Goal: Task Accomplishment & Management: Manage account settings

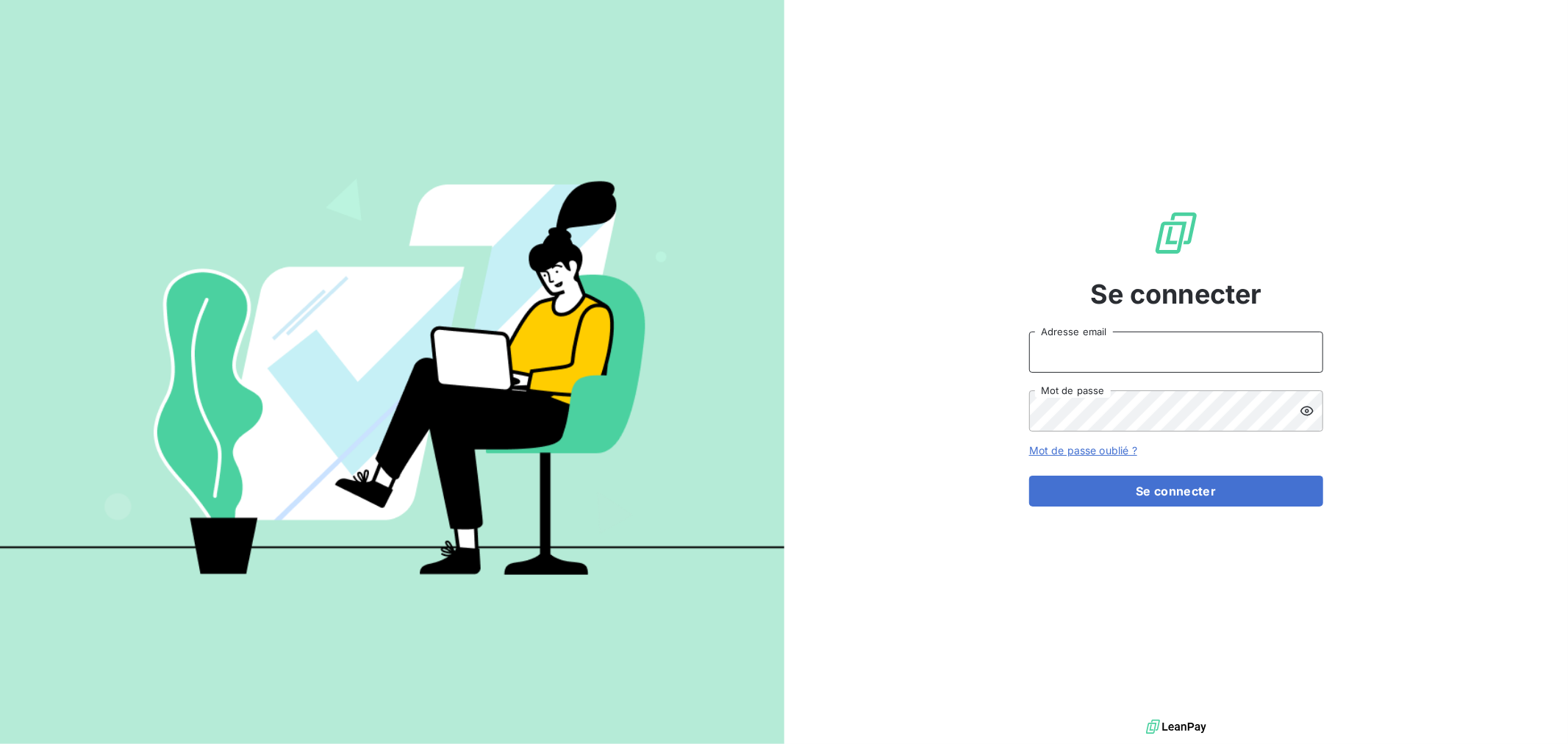
click at [1097, 357] on input "Adresse email" at bounding box center [1176, 352] width 294 height 41
type input "[EMAIL_ADDRESS][DOMAIN_NAME]"
click at [1029, 476] on button "Se connecter" at bounding box center [1176, 491] width 294 height 31
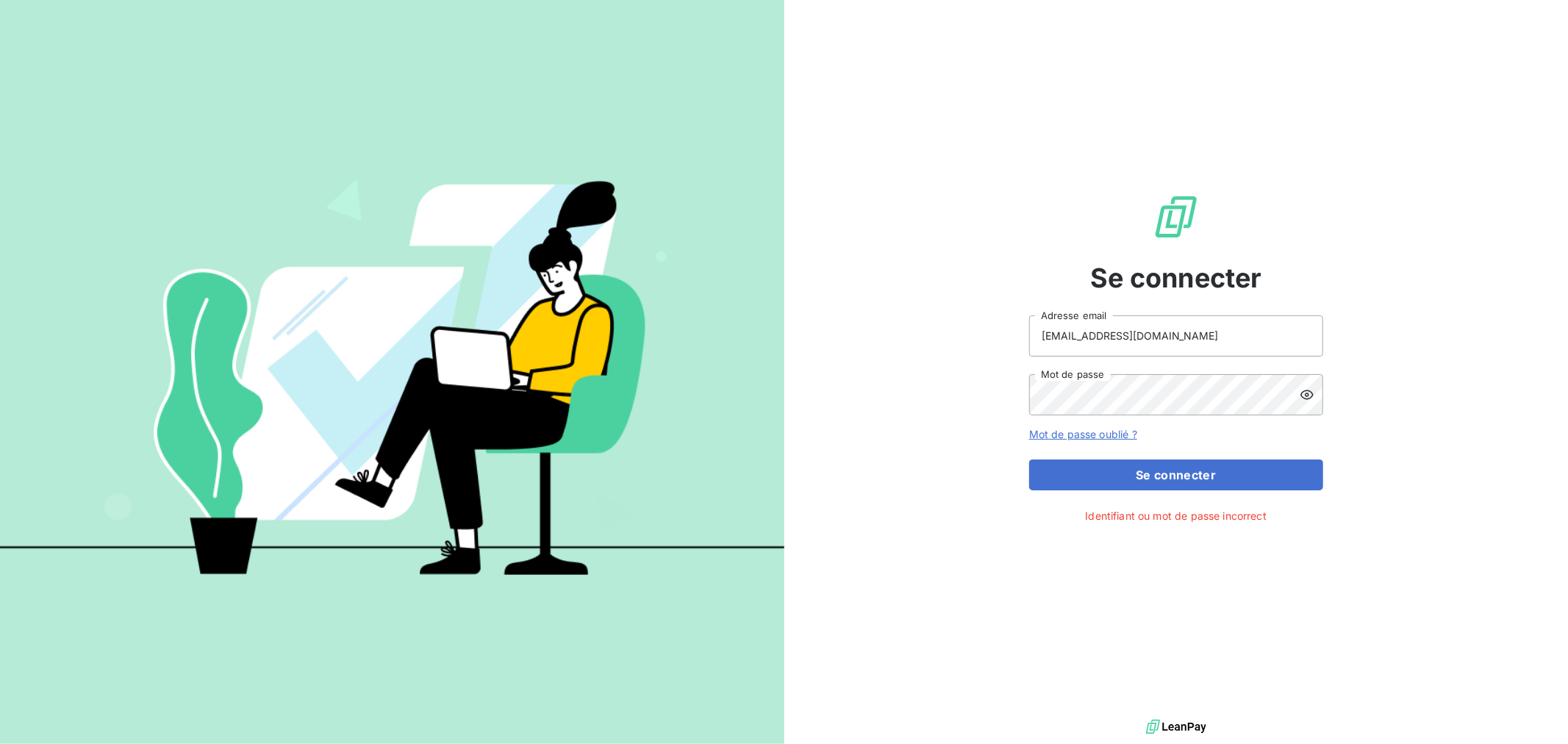
click at [1307, 391] on icon at bounding box center [1307, 395] width 13 height 9
click at [1184, 471] on button "Se connecter" at bounding box center [1176, 475] width 294 height 31
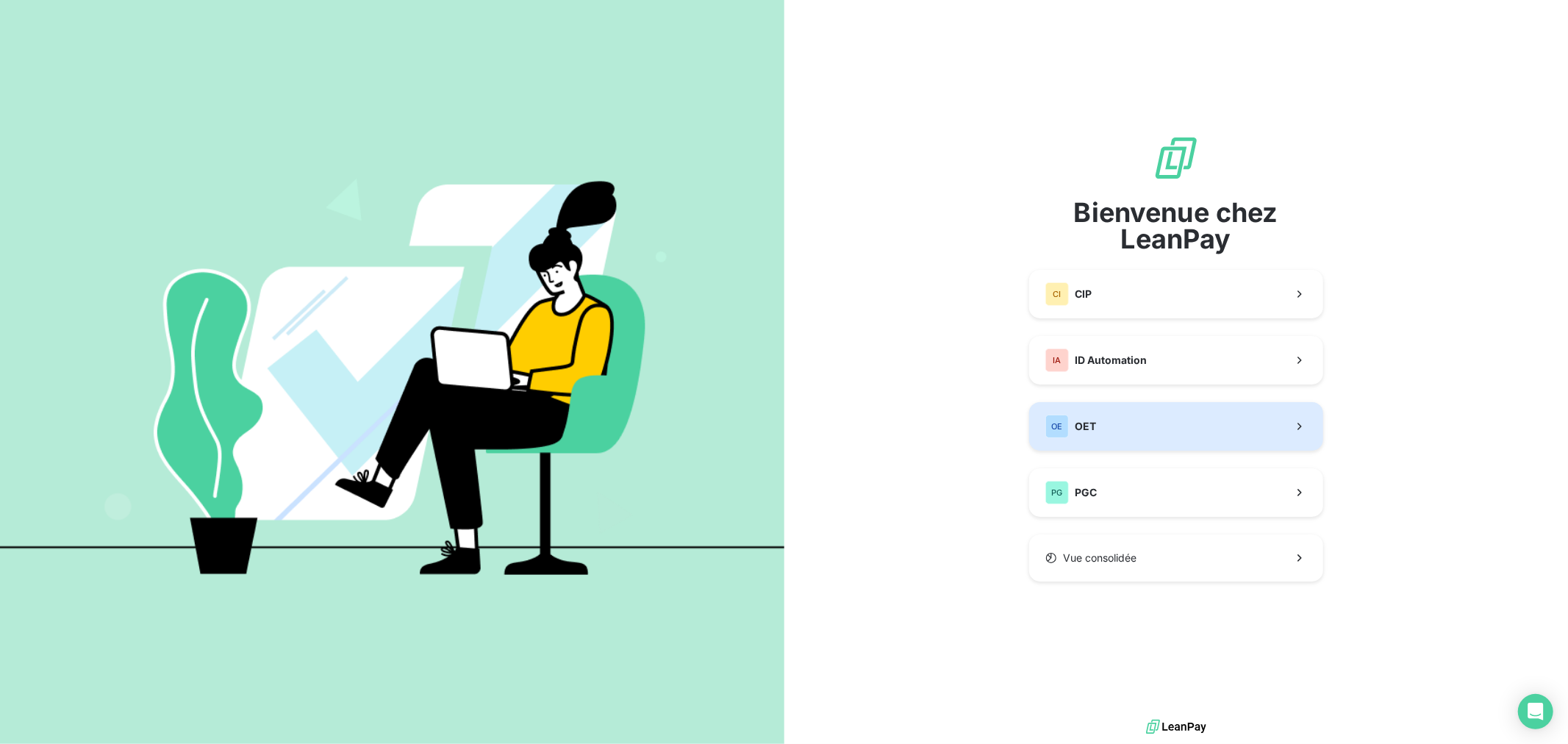
click at [1176, 422] on button "OE OET" at bounding box center [1176, 427] width 294 height 48
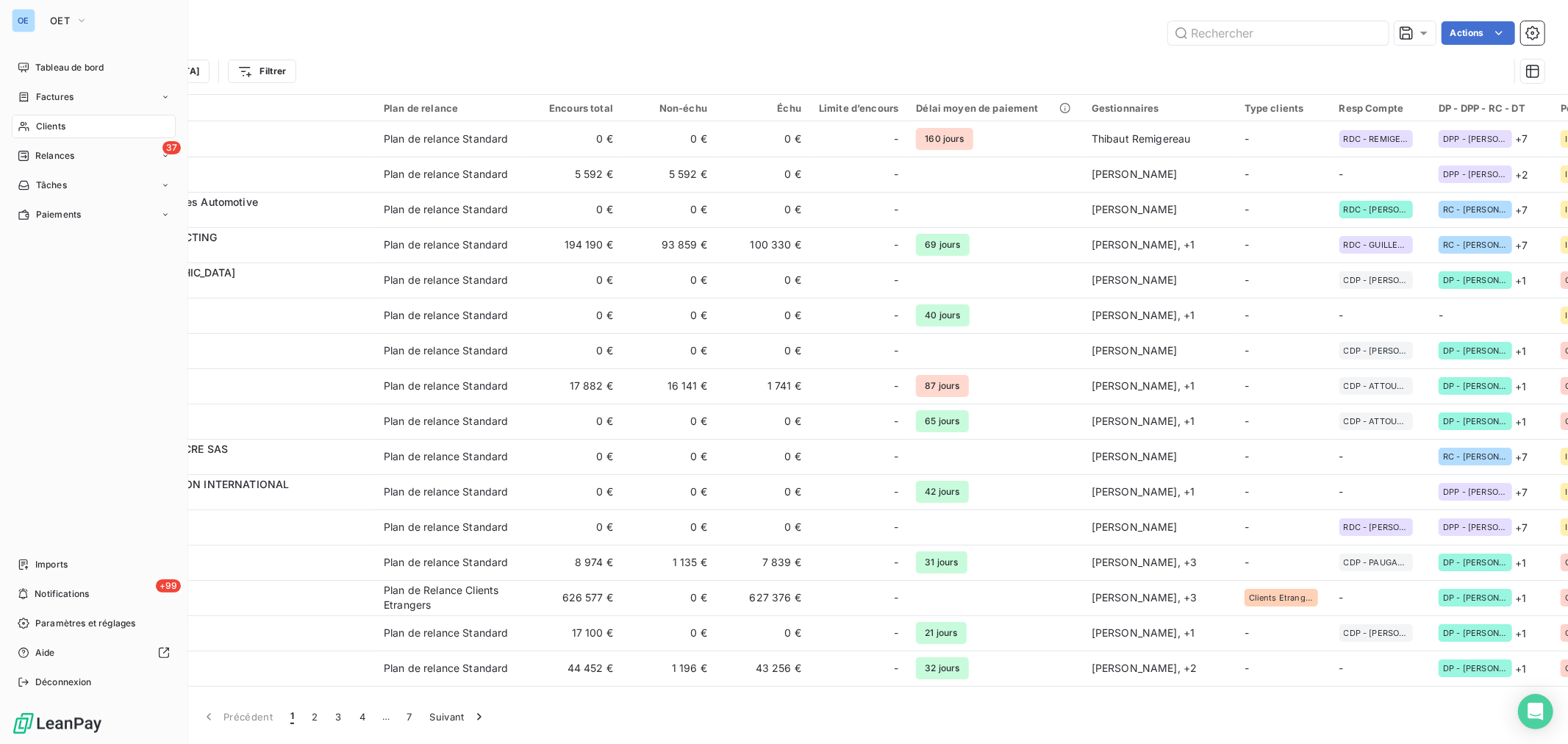
click at [58, 123] on span "Clients" at bounding box center [51, 126] width 30 height 13
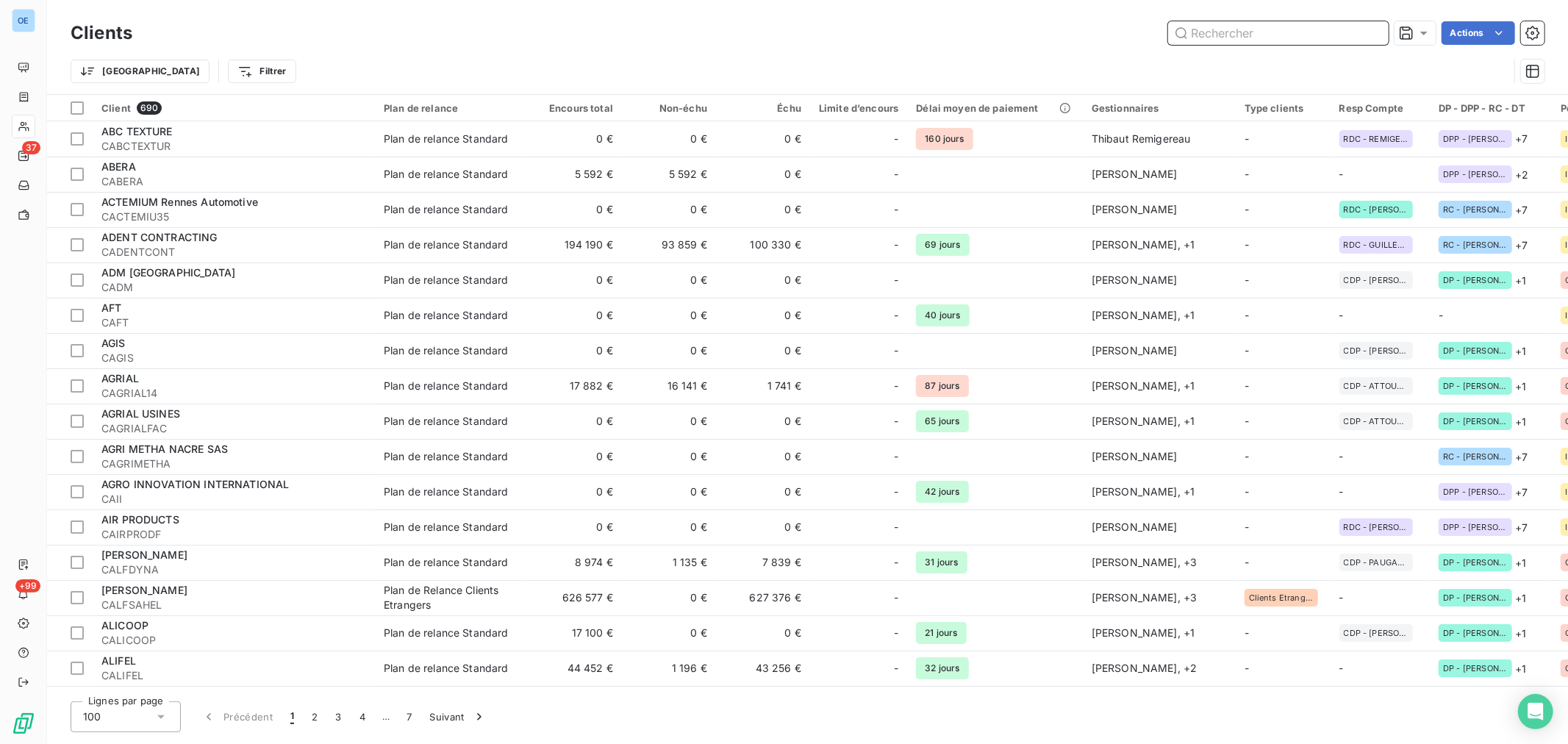
click at [1254, 35] on input "text" at bounding box center [1278, 33] width 221 height 23
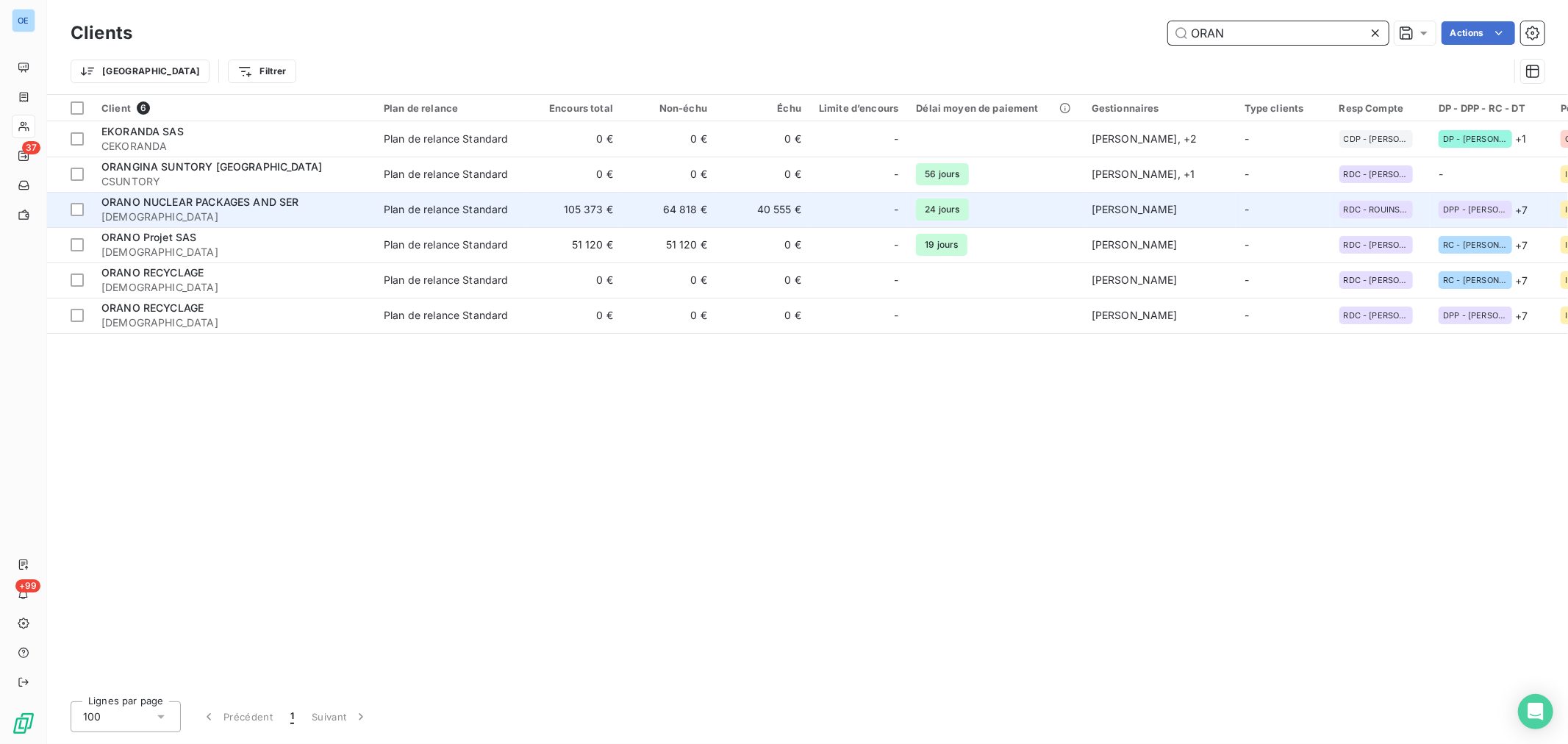
type input "ORAN"
click at [754, 214] on td "40 555 €" at bounding box center [763, 209] width 94 height 35
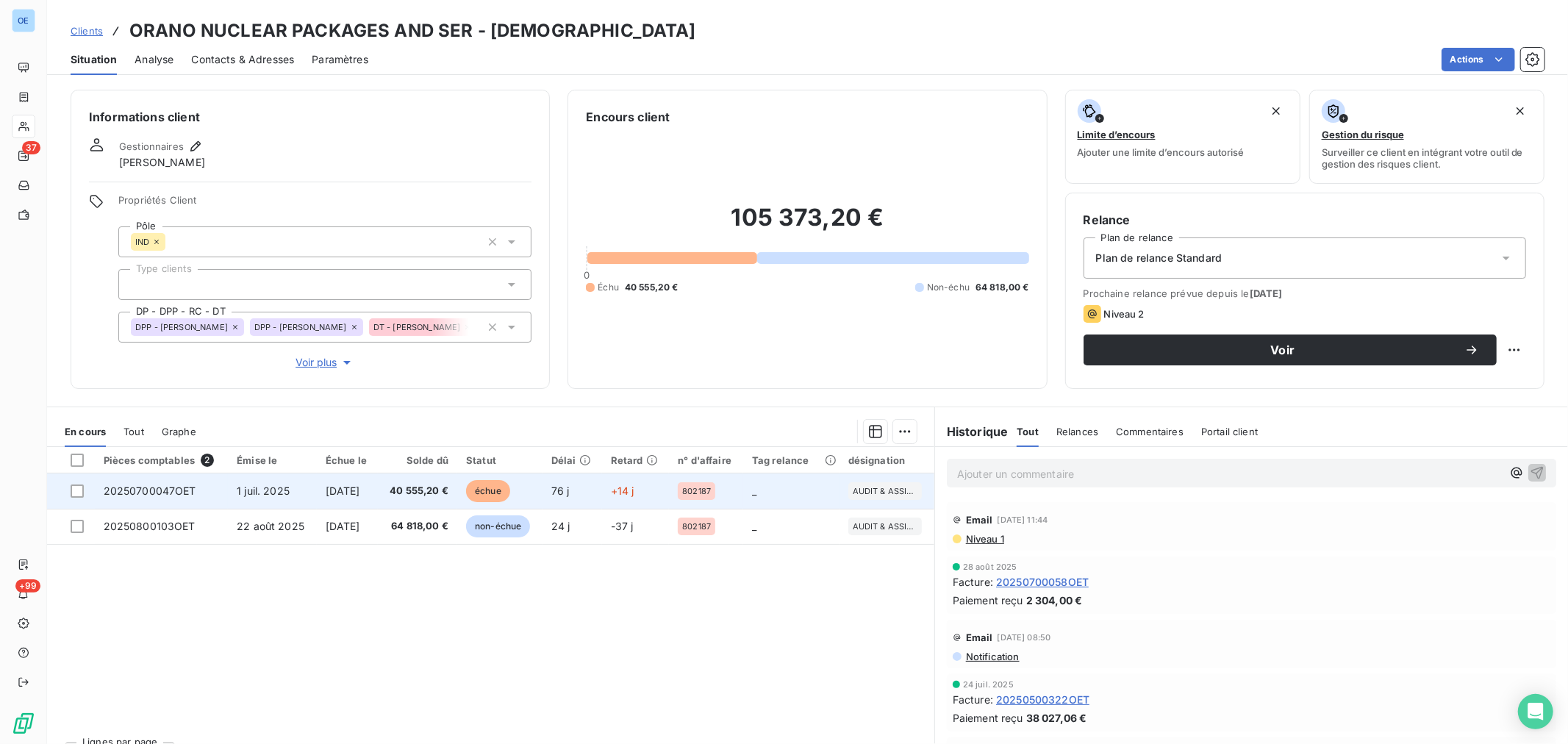
click at [392, 497] on td "40 555,20 €" at bounding box center [418, 491] width 80 height 35
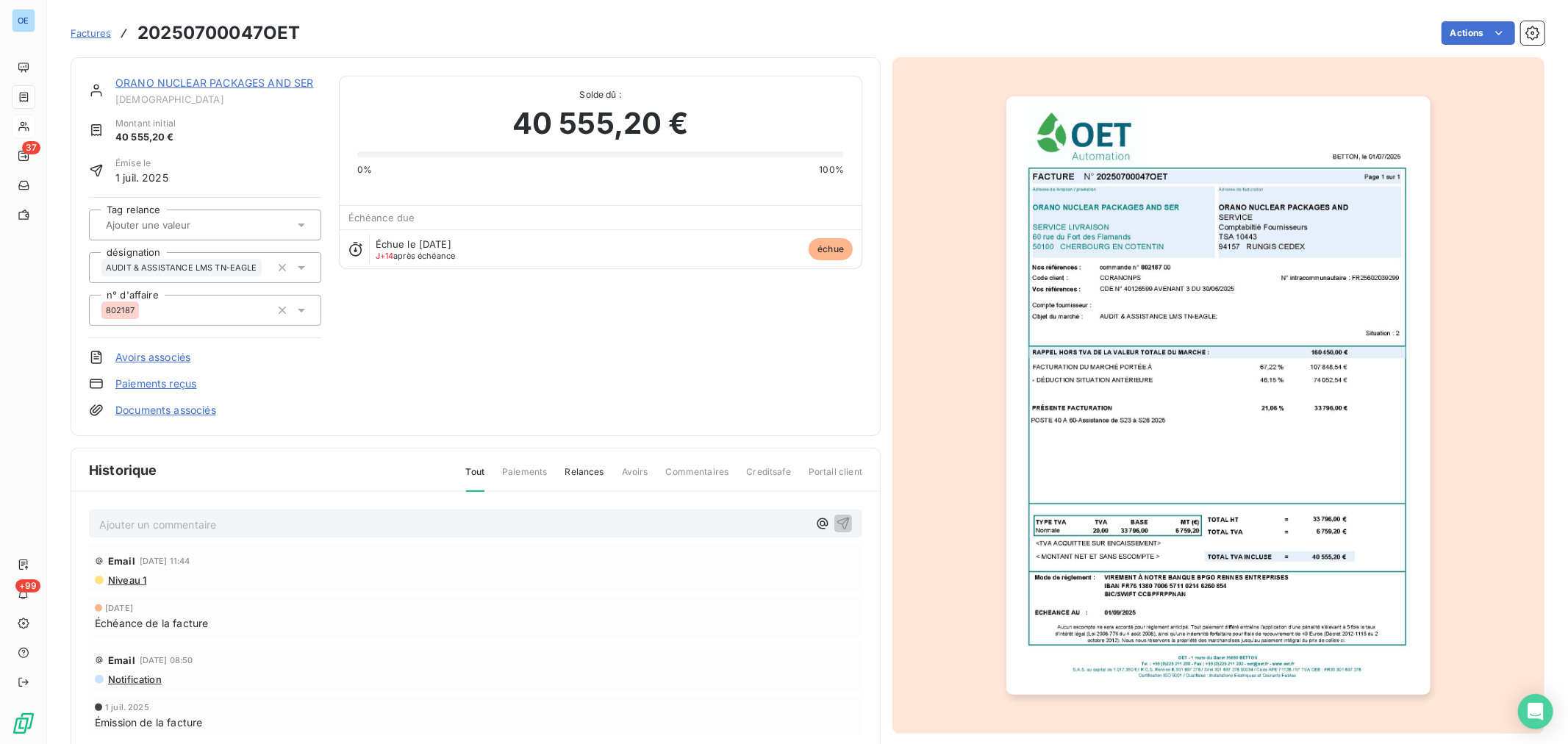
click at [325, 515] on p "Ajouter un commentaire ﻿" at bounding box center [453, 525] width 709 height 19
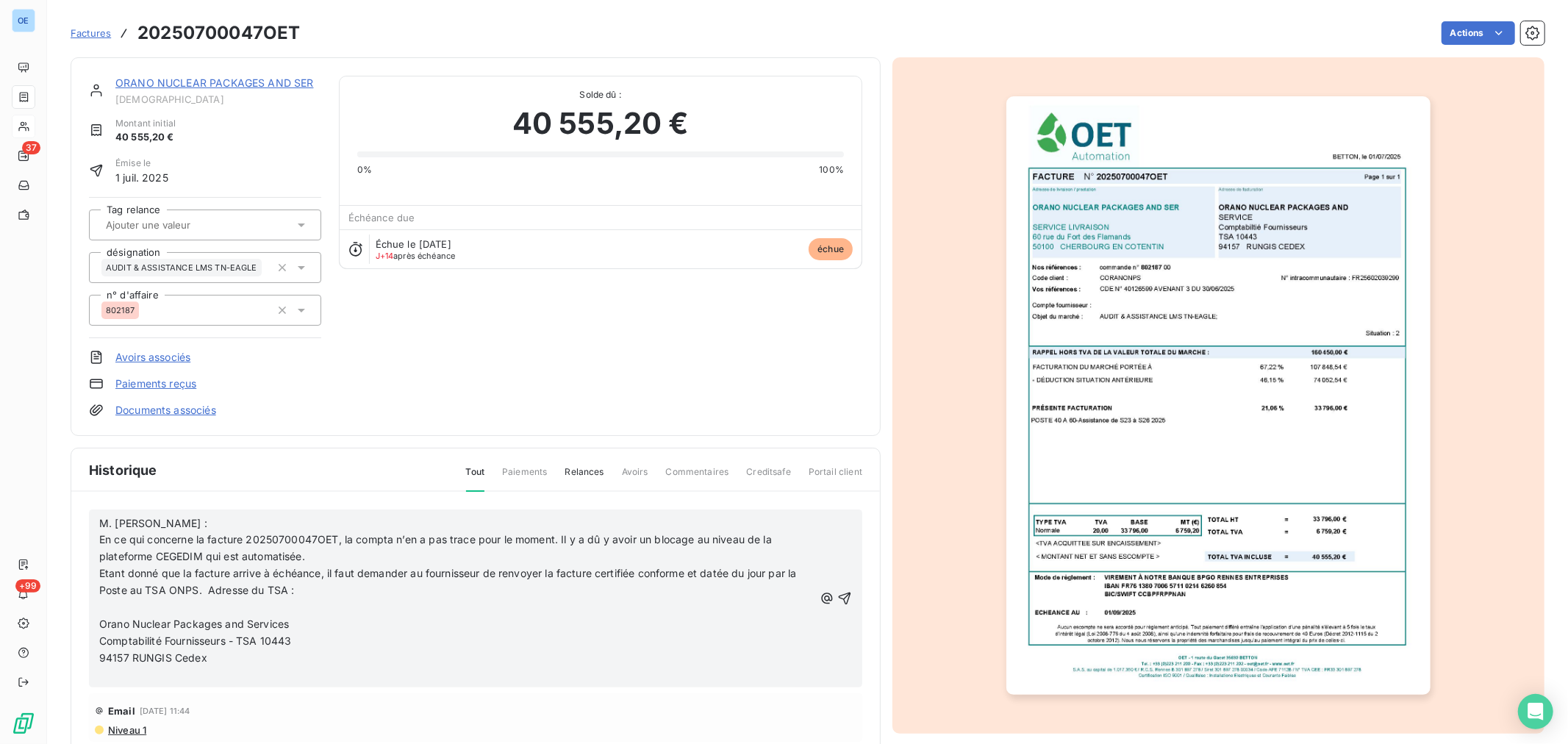
click at [837, 600] on icon "button" at bounding box center [844, 598] width 15 height 15
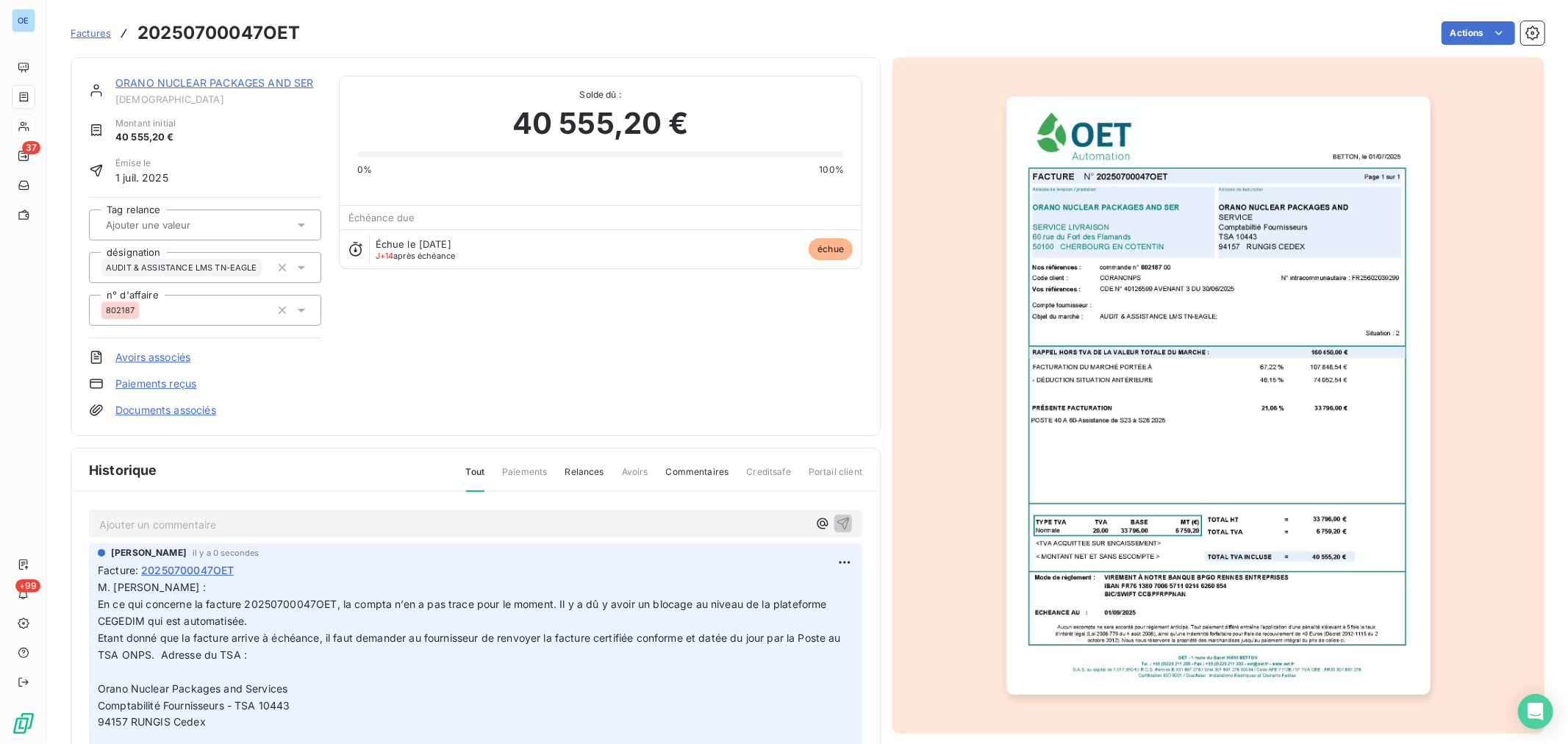
click at [301, 509] on div "Ajouter un commentaire ﻿" at bounding box center [476, 523] width 773 height 29
click at [299, 523] on p "Ajouter un commentaire ﻿" at bounding box center [453, 525] width 709 height 19
